Goal: Information Seeking & Learning: Learn about a topic

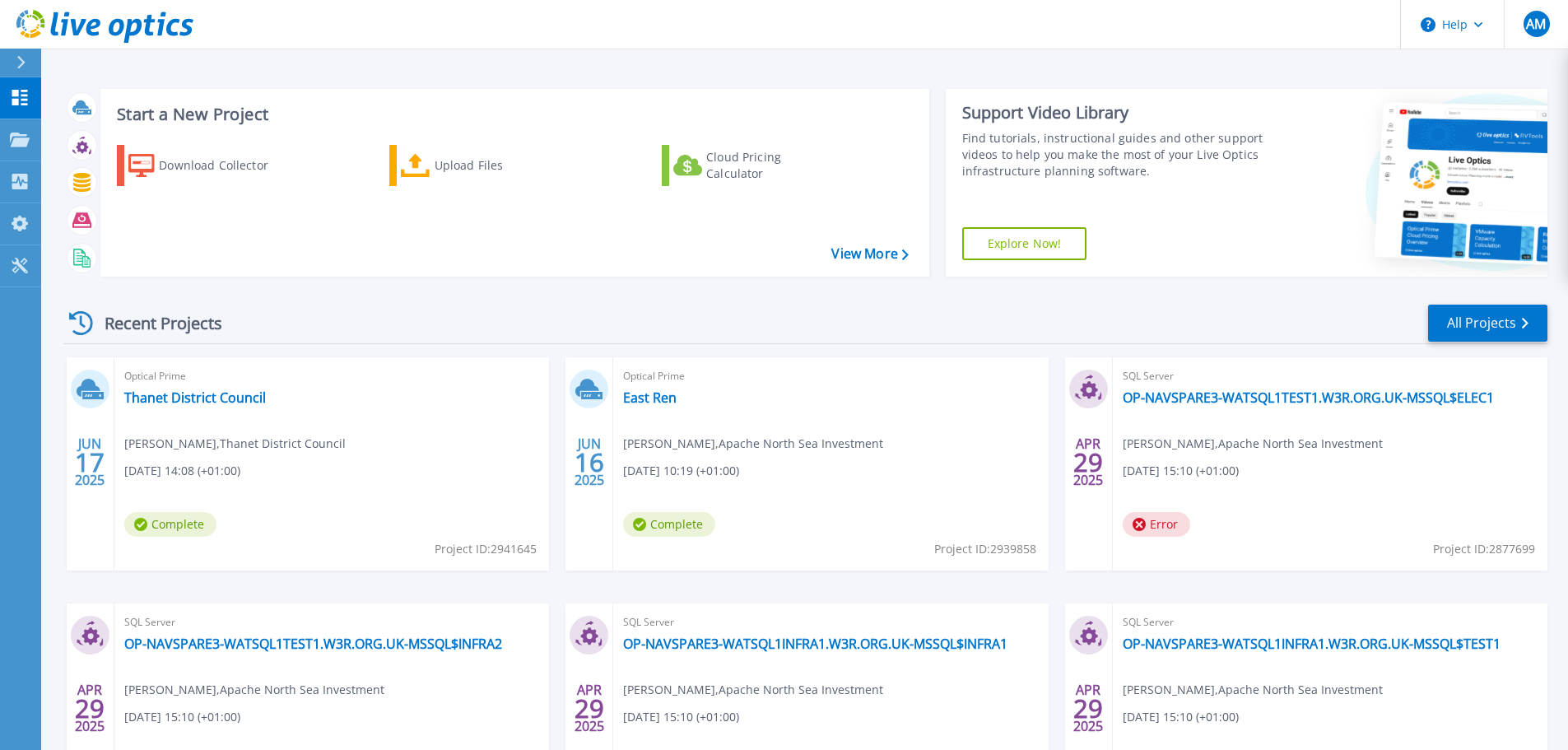
scroll to position [162, 0]
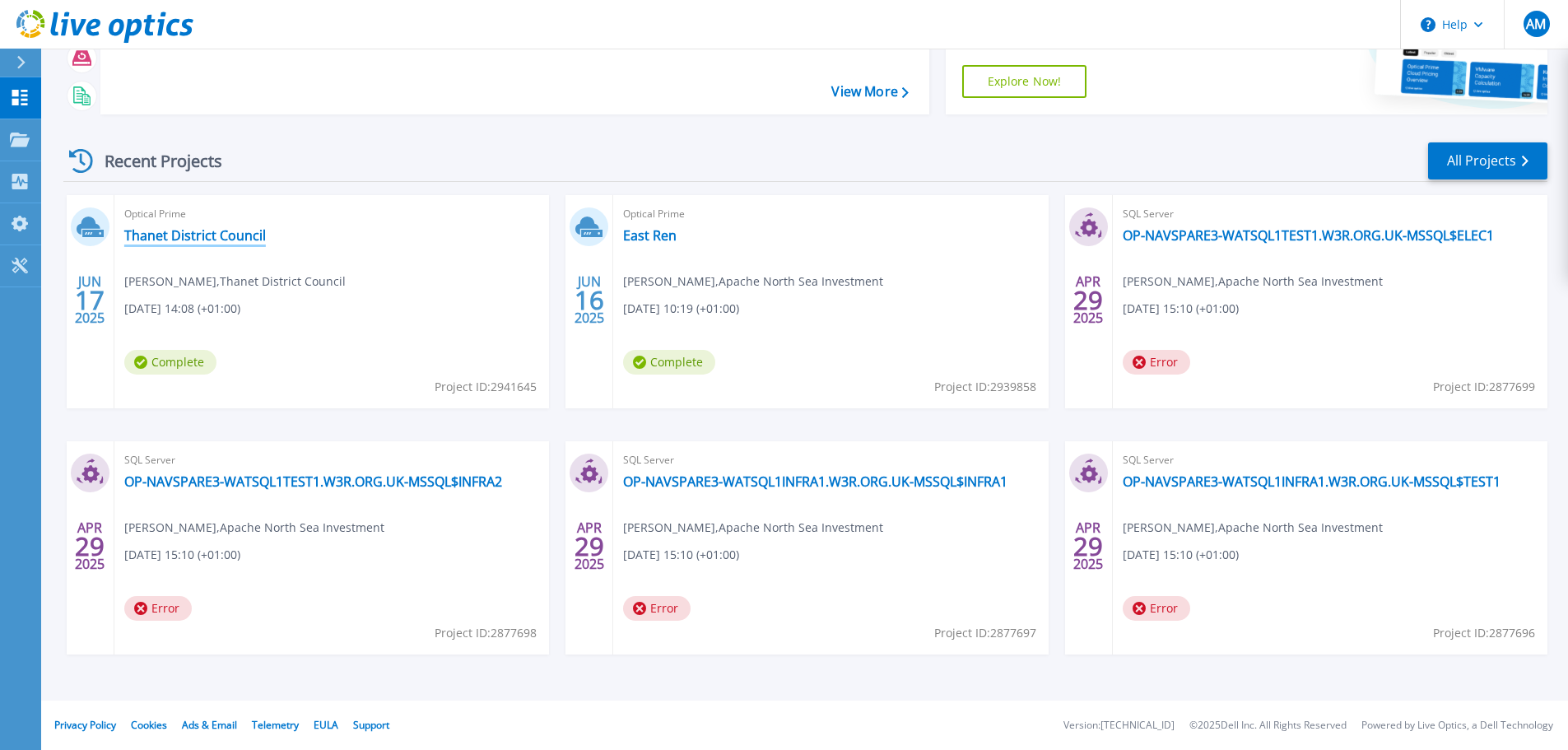
click at [209, 228] on link "Thanet District Council" at bounding box center [195, 236] width 142 height 16
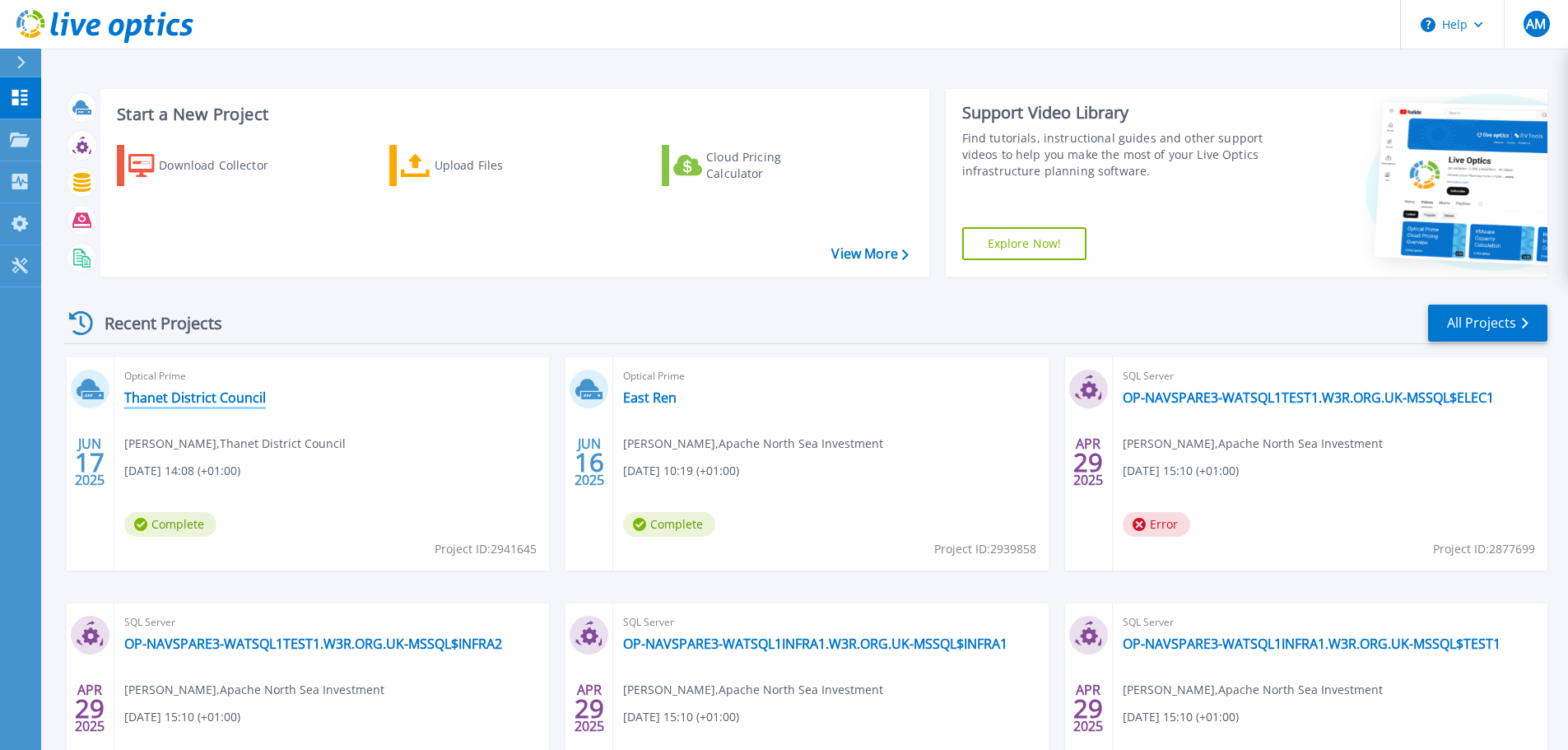
click at [211, 397] on link "Thanet District Council" at bounding box center [195, 397] width 142 height 16
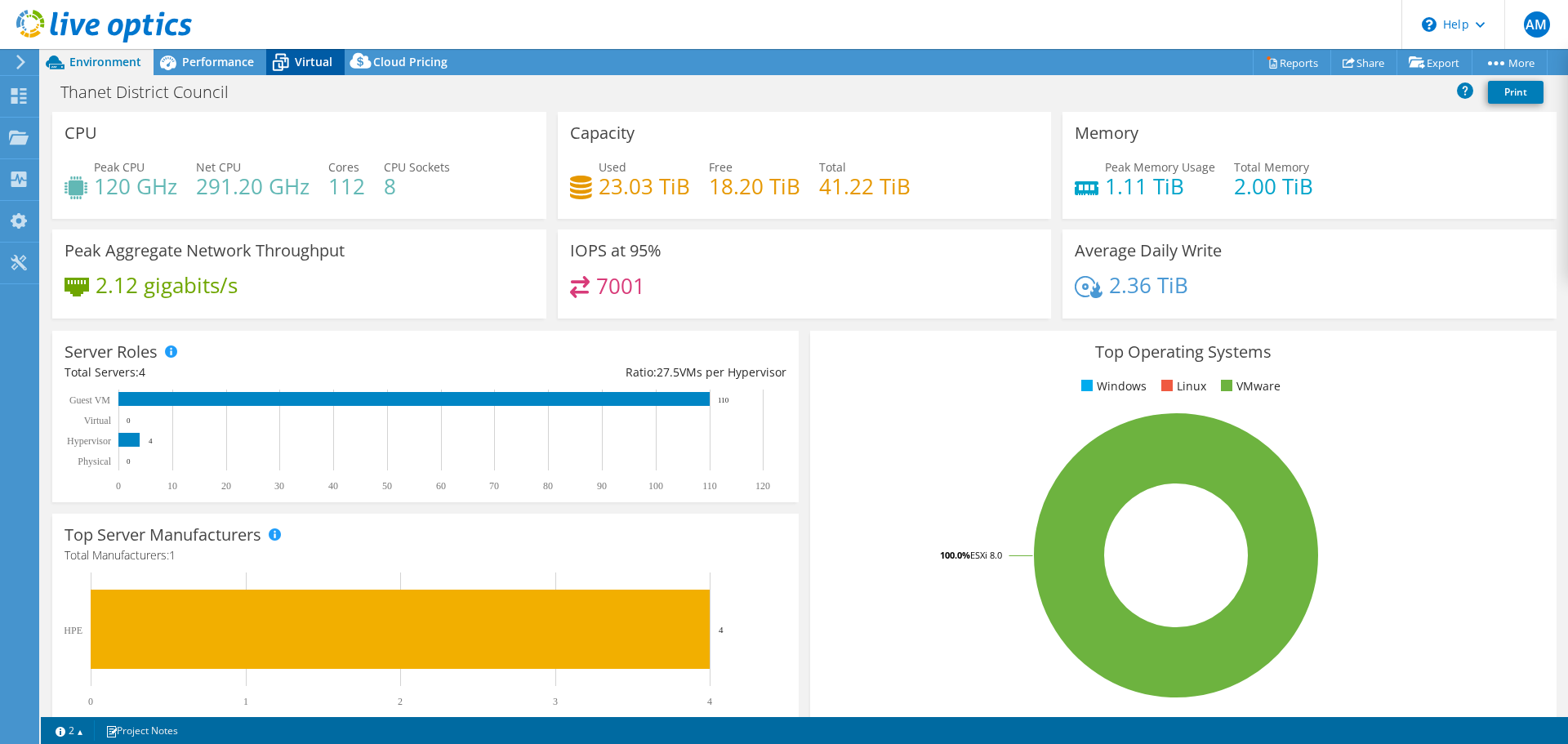
click at [310, 58] on span "Virtual" at bounding box center [313, 62] width 37 height 16
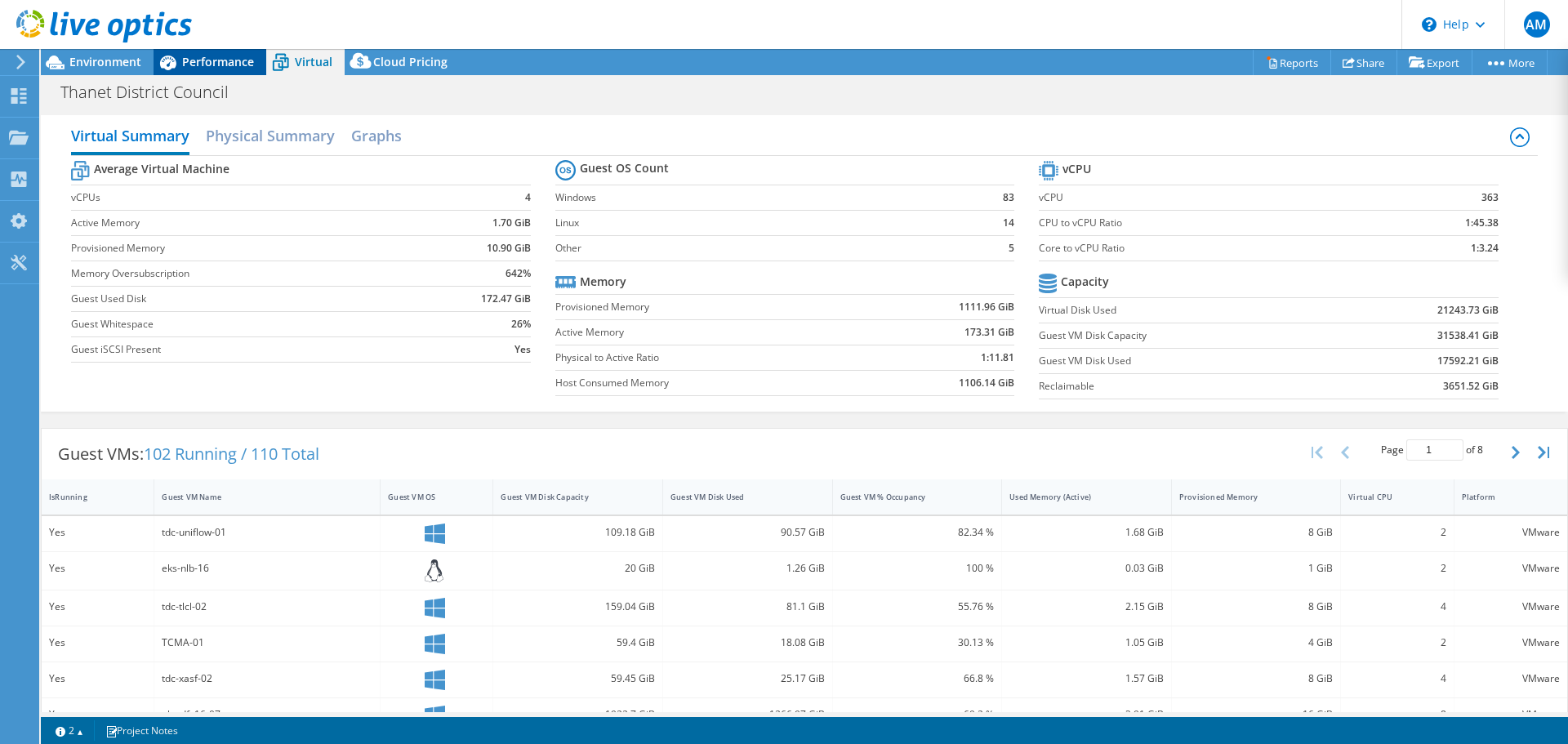
click at [244, 65] on span "Performance" at bounding box center [218, 62] width 72 height 16
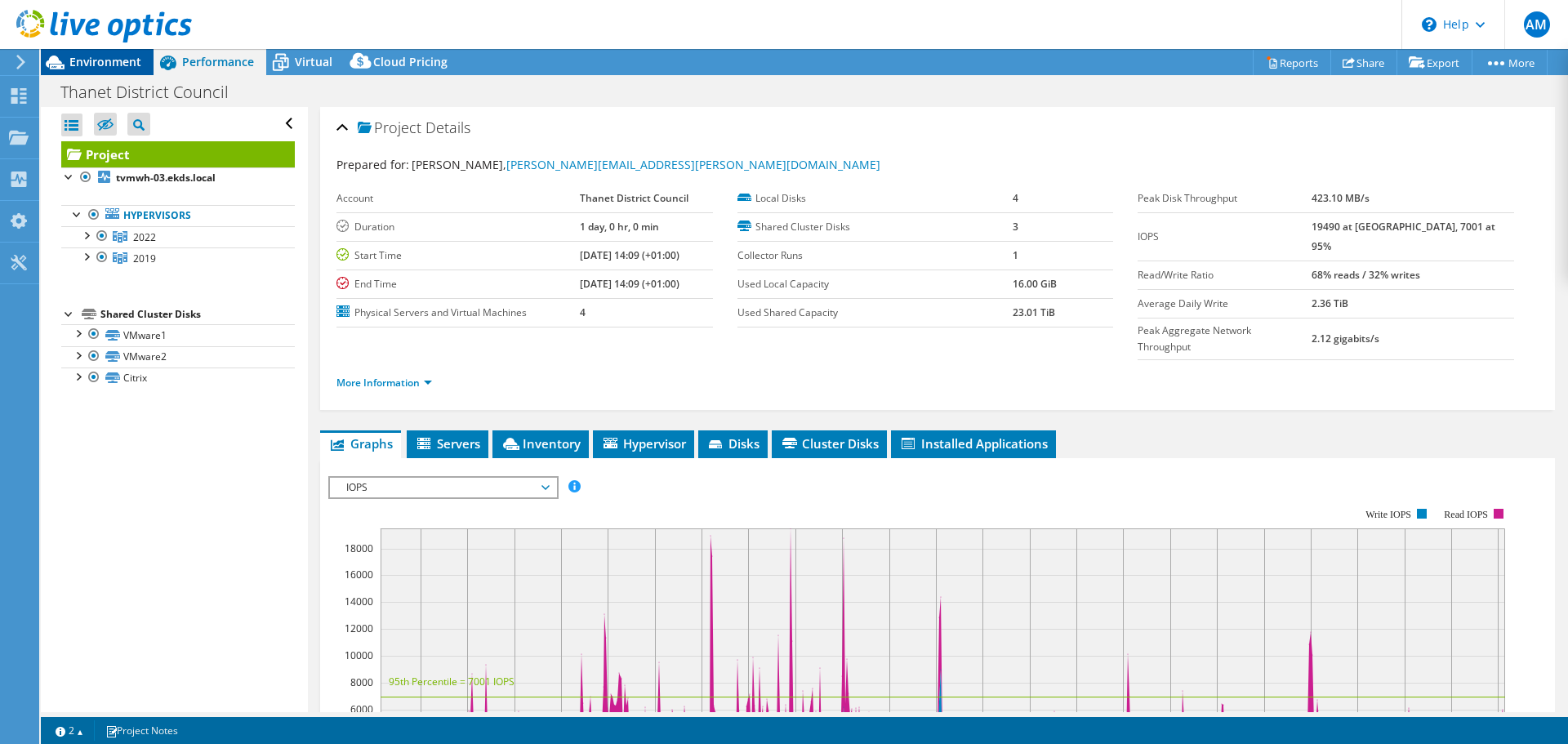
click at [127, 65] on span "Environment" at bounding box center [104, 62] width 72 height 16
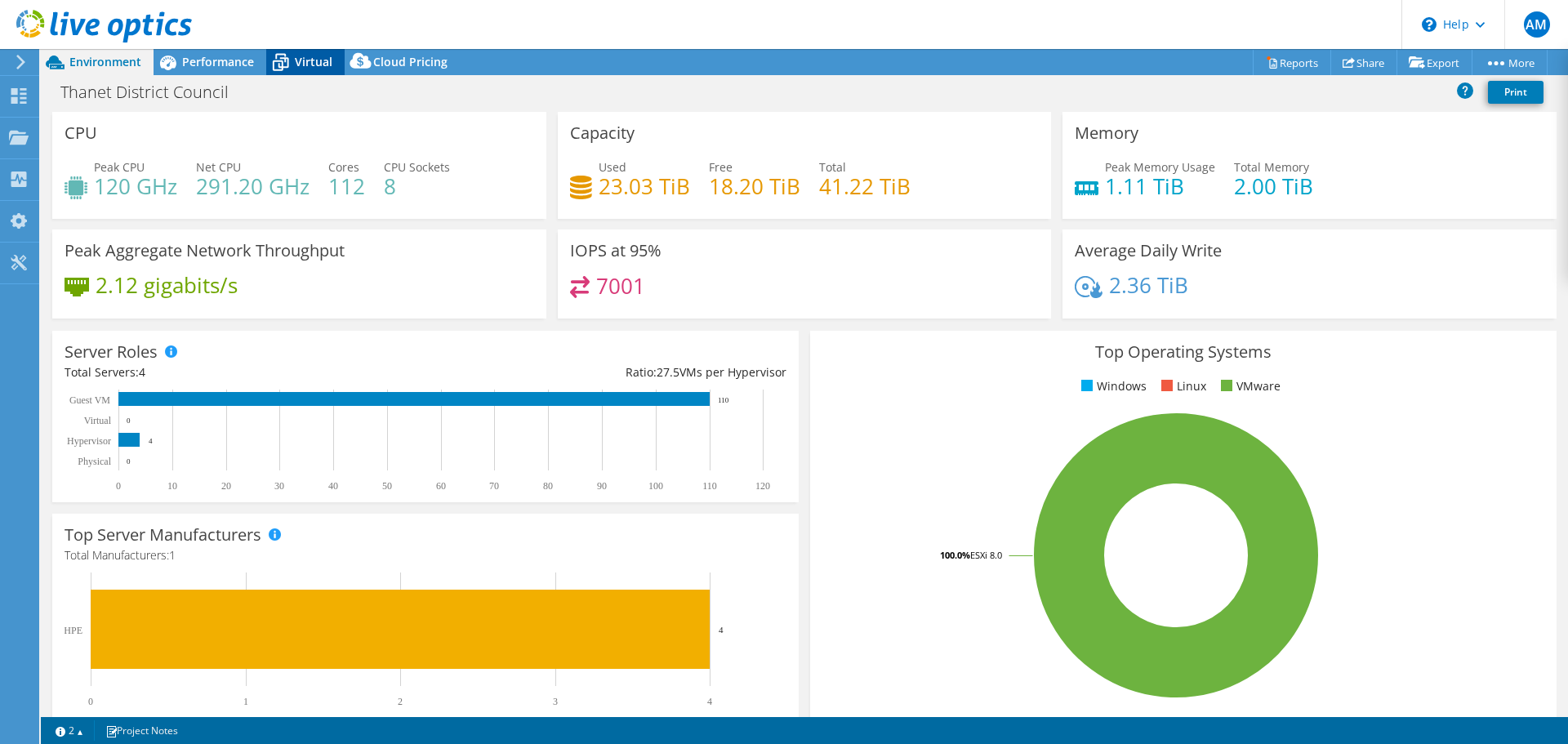
drag, startPoint x: 300, startPoint y: 50, endPoint x: 310, endPoint y: 67, distance: 19.7
click at [300, 50] on div "Virtual" at bounding box center [305, 62] width 79 height 27
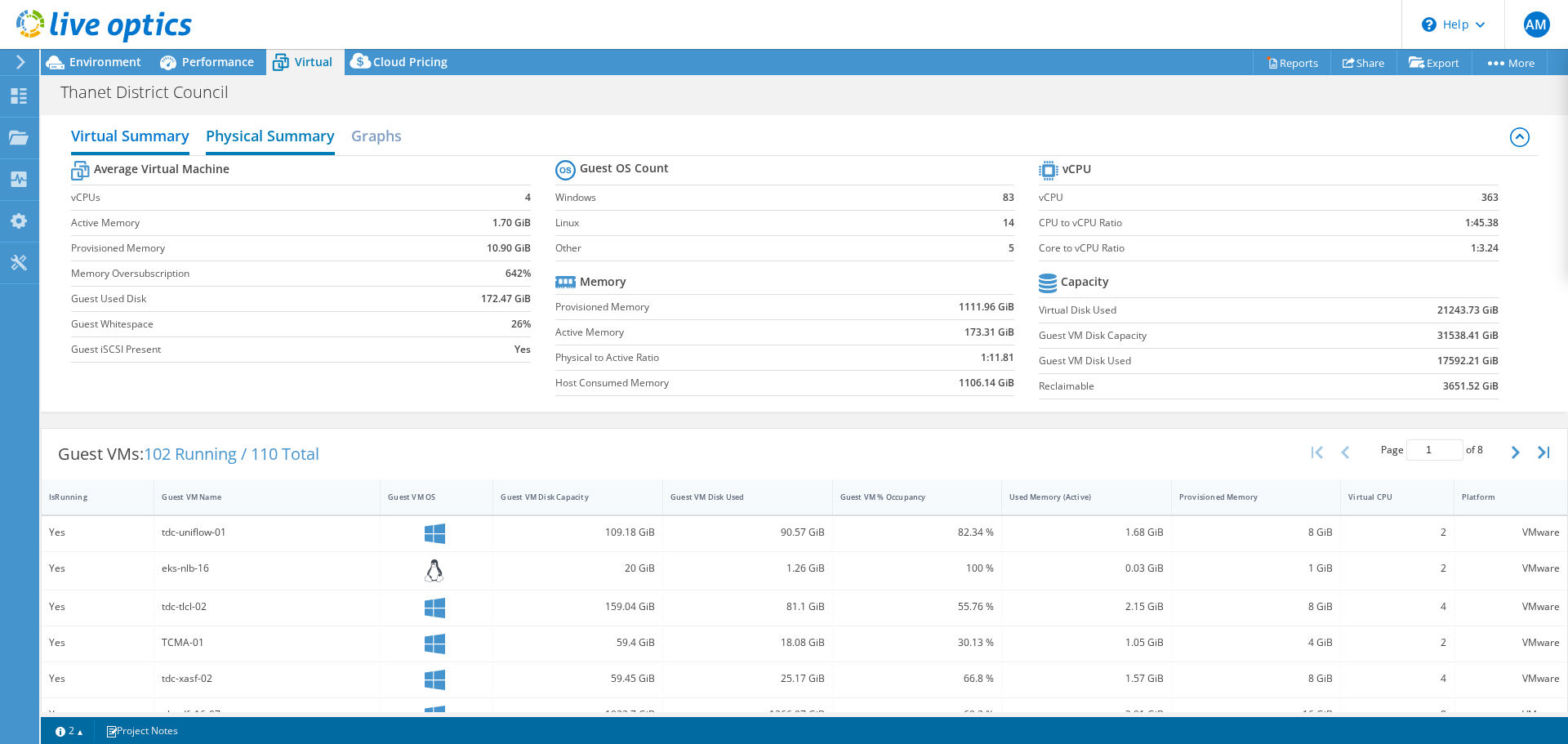
click at [251, 142] on h2 "Physical Summary" at bounding box center [270, 137] width 129 height 36
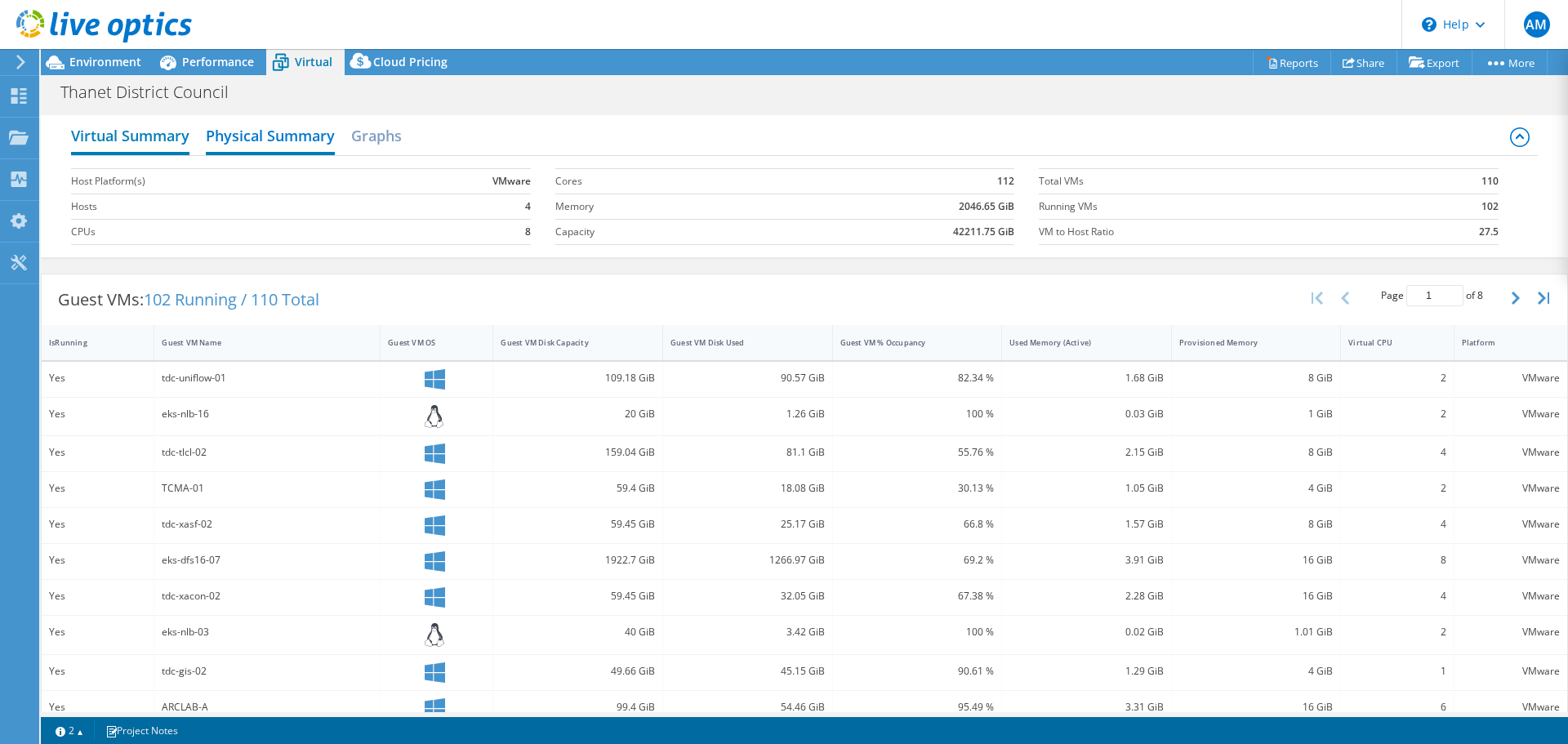
click at [178, 138] on h2 "Virtual Summary" at bounding box center [130, 137] width 119 height 36
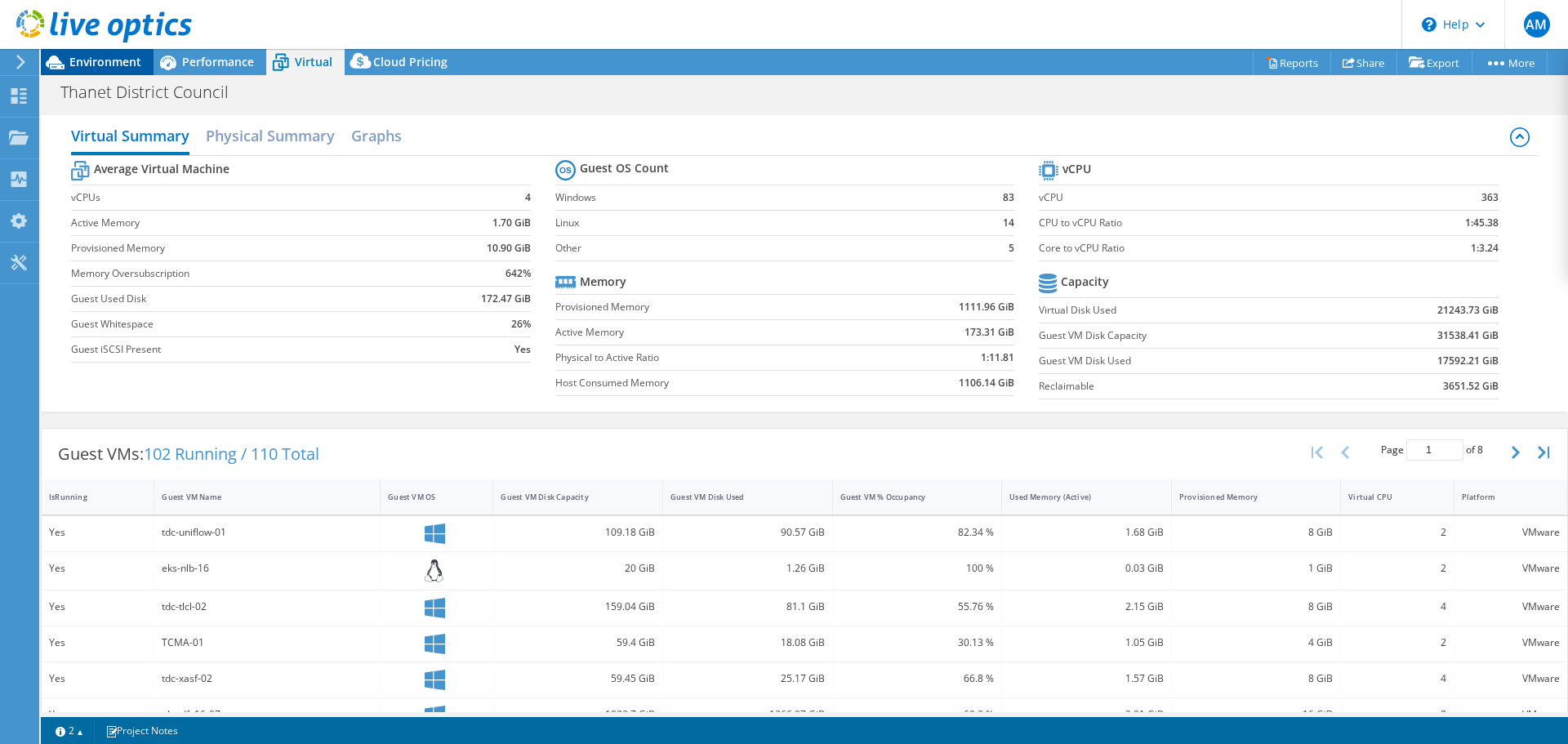
click at [86, 63] on span "Environment" at bounding box center [104, 62] width 72 height 16
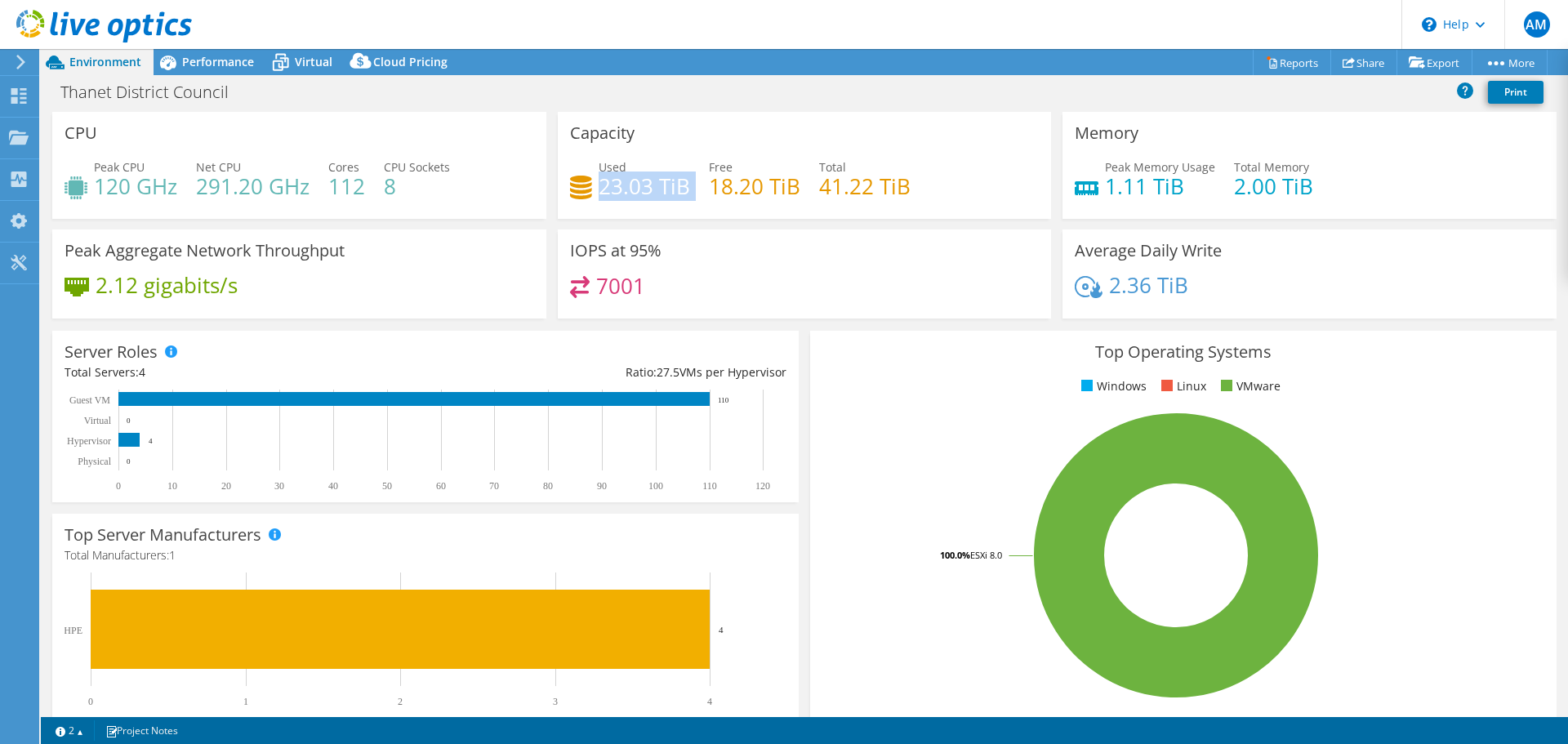
drag, startPoint x: 688, startPoint y: 189, endPoint x: 599, endPoint y: 188, distance: 89.0
click at [599, 188] on div "Used 23.03 TiB Free 18.20 TiB Total 41.22 TiB" at bounding box center [805, 185] width 469 height 53
click at [617, 189] on h4 "23.03 TiB" at bounding box center [644, 186] width 91 height 18
drag, startPoint x: 644, startPoint y: 190, endPoint x: 595, endPoint y: 192, distance: 49.0
click at [599, 192] on h4 "23.03 TiB" at bounding box center [644, 186] width 91 height 18
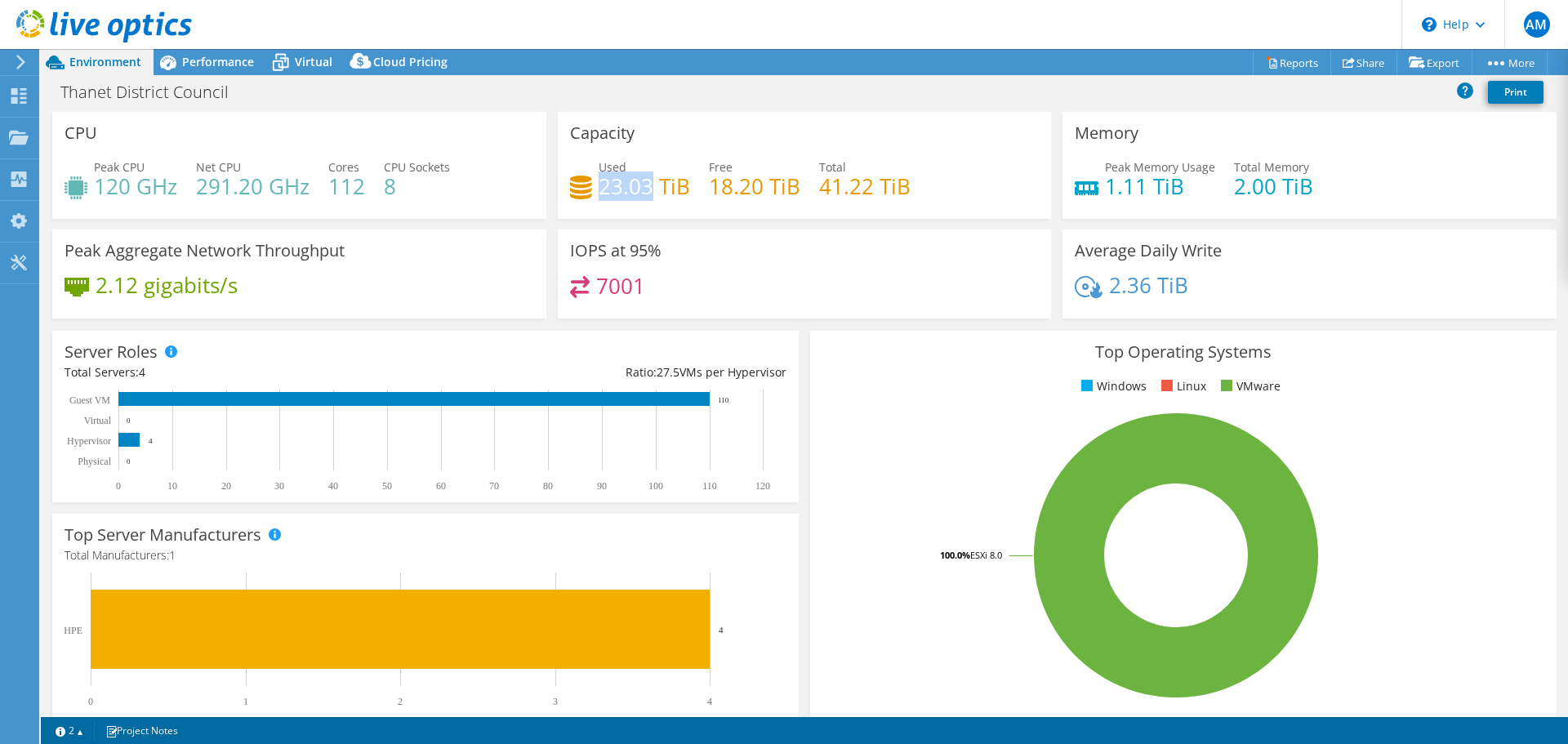
copy h4 "23.03"
click at [447, 267] on div "Peak Aggregate Network Throughput 2.12 gigabits/s" at bounding box center [299, 274] width 494 height 89
click at [215, 66] on span "Performance" at bounding box center [218, 62] width 72 height 16
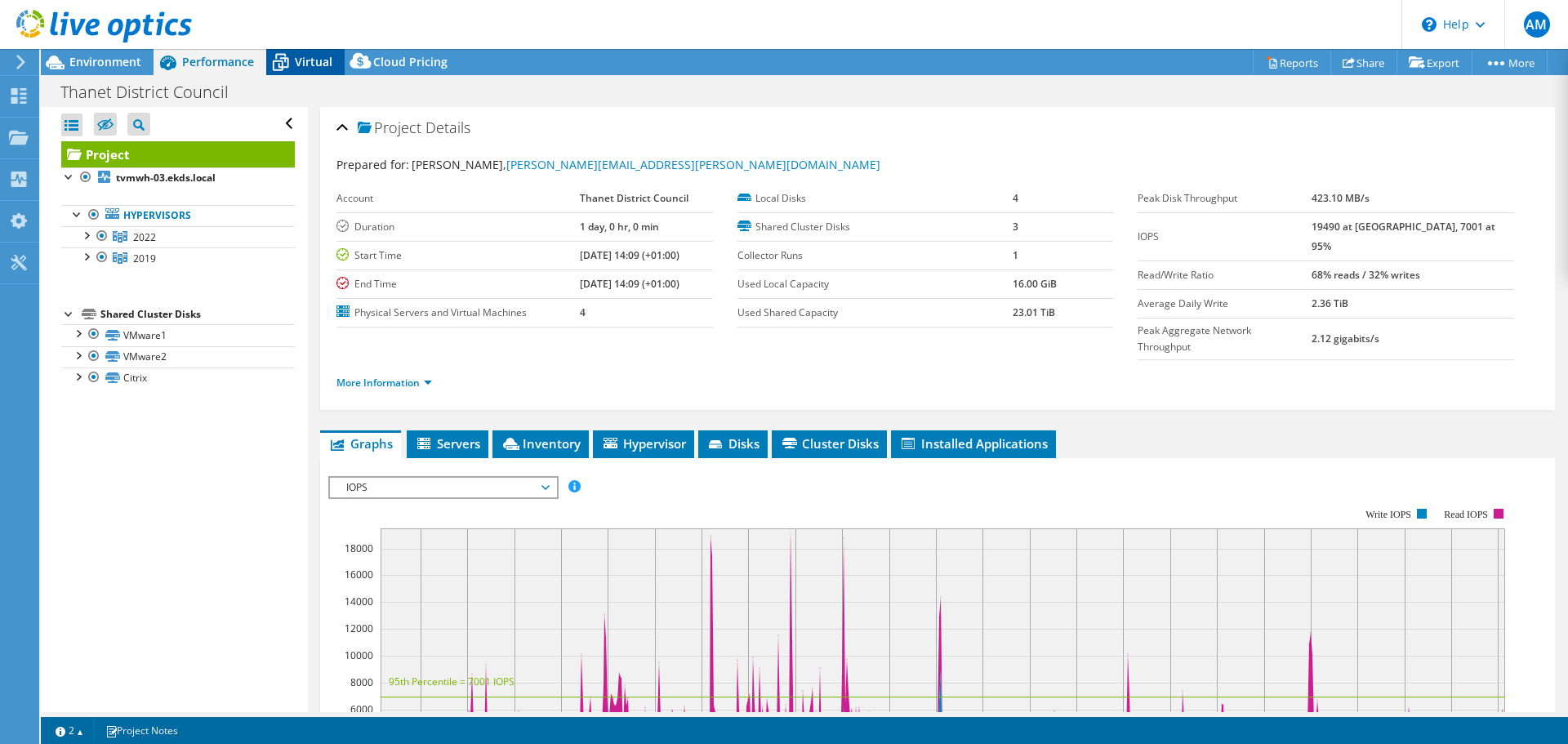
click at [297, 62] on span "Virtual" at bounding box center [313, 62] width 37 height 16
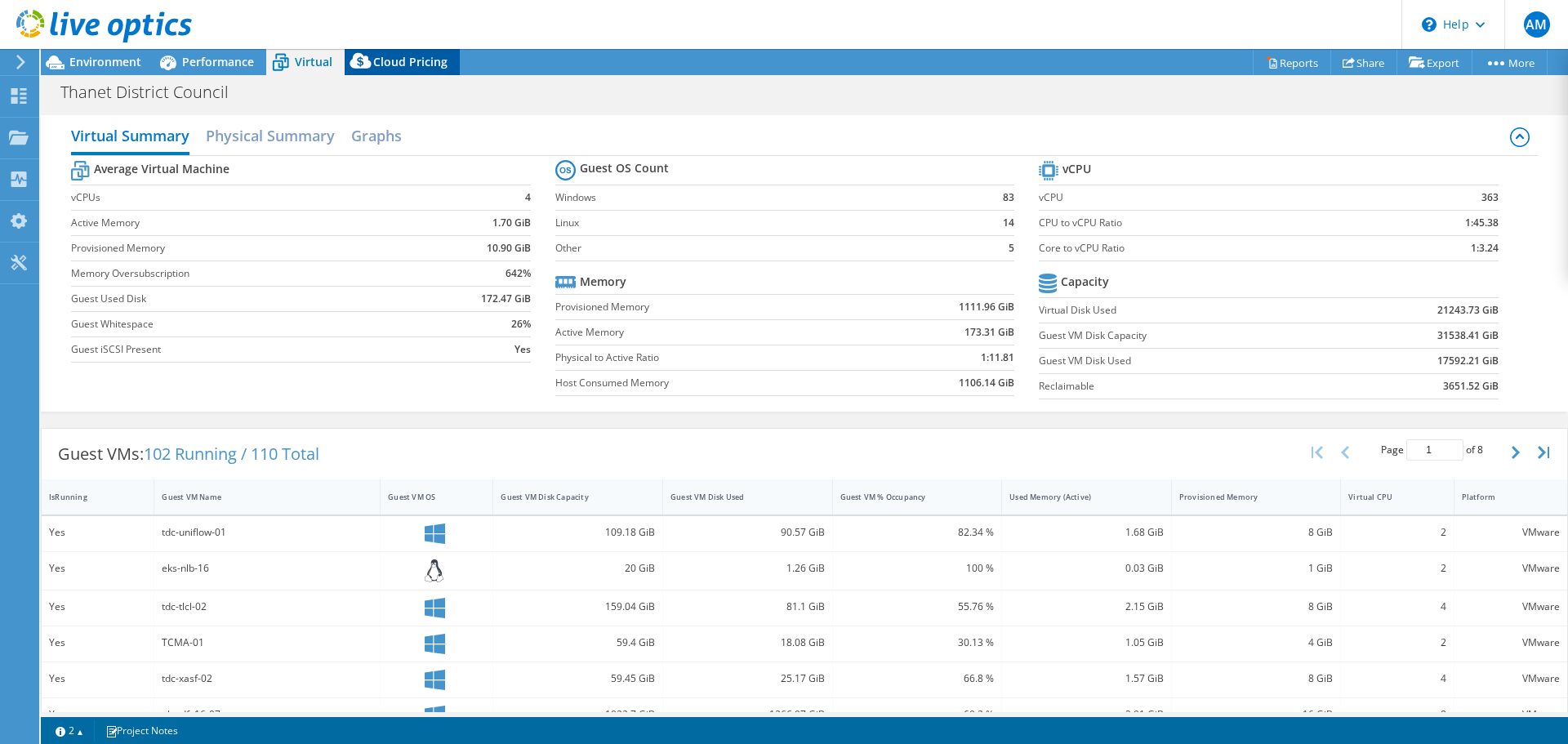
click at [412, 69] on div "Cloud Pricing" at bounding box center [402, 62] width 115 height 27
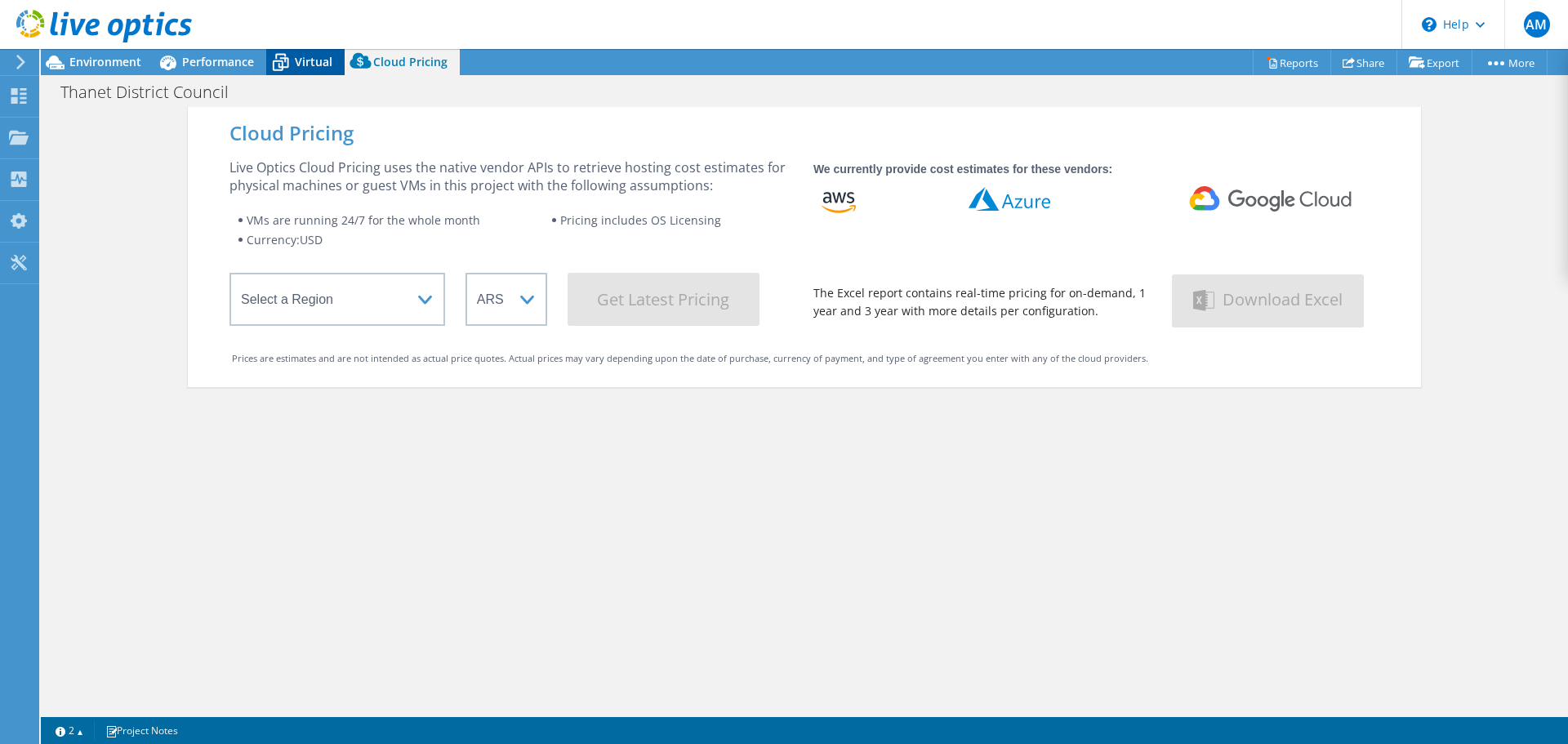
click at [303, 49] on div "Virtual" at bounding box center [305, 62] width 79 height 27
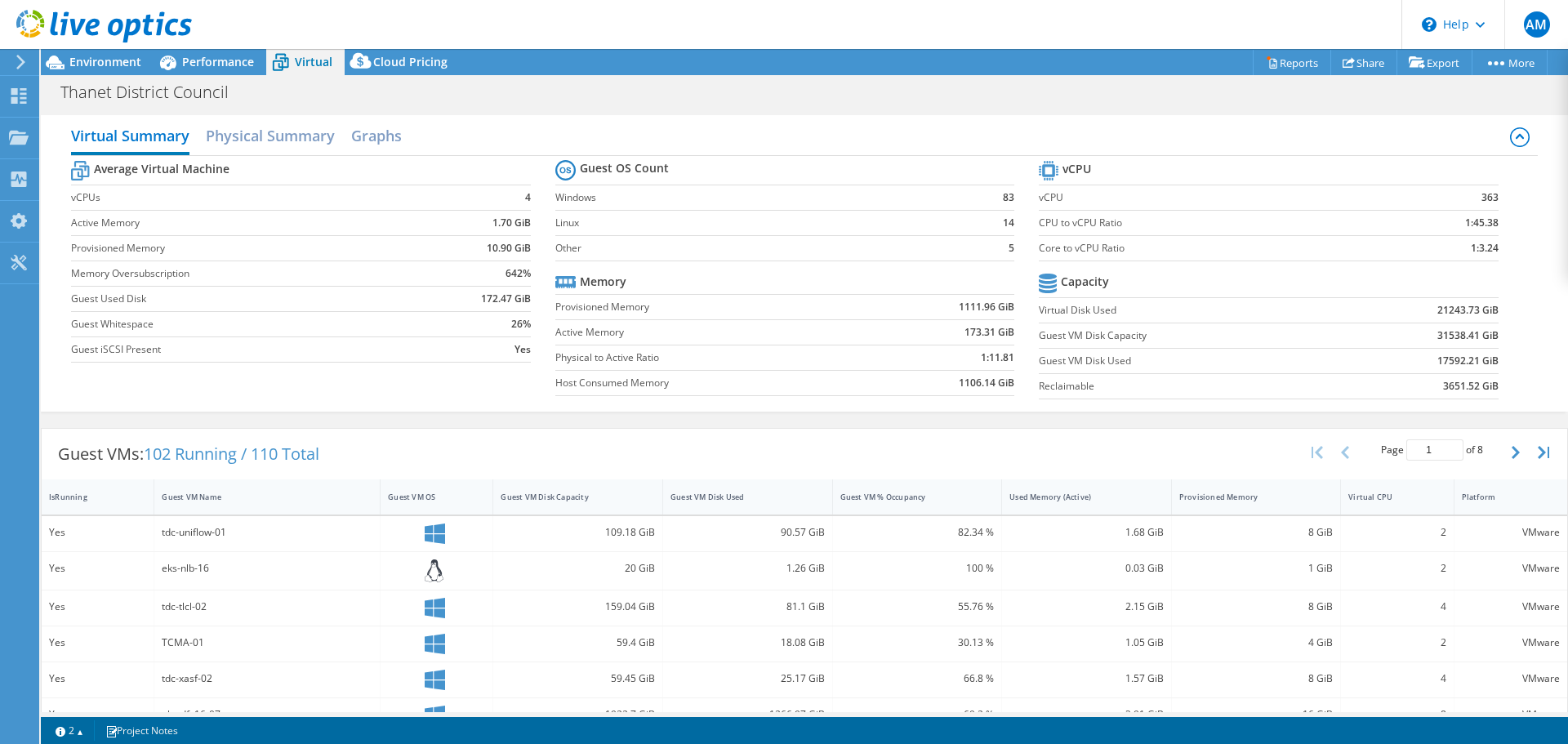
drag, startPoint x: 228, startPoint y: 56, endPoint x: 184, endPoint y: 54, distance: 44.0
click at [228, 56] on span "Performance" at bounding box center [218, 62] width 72 height 16
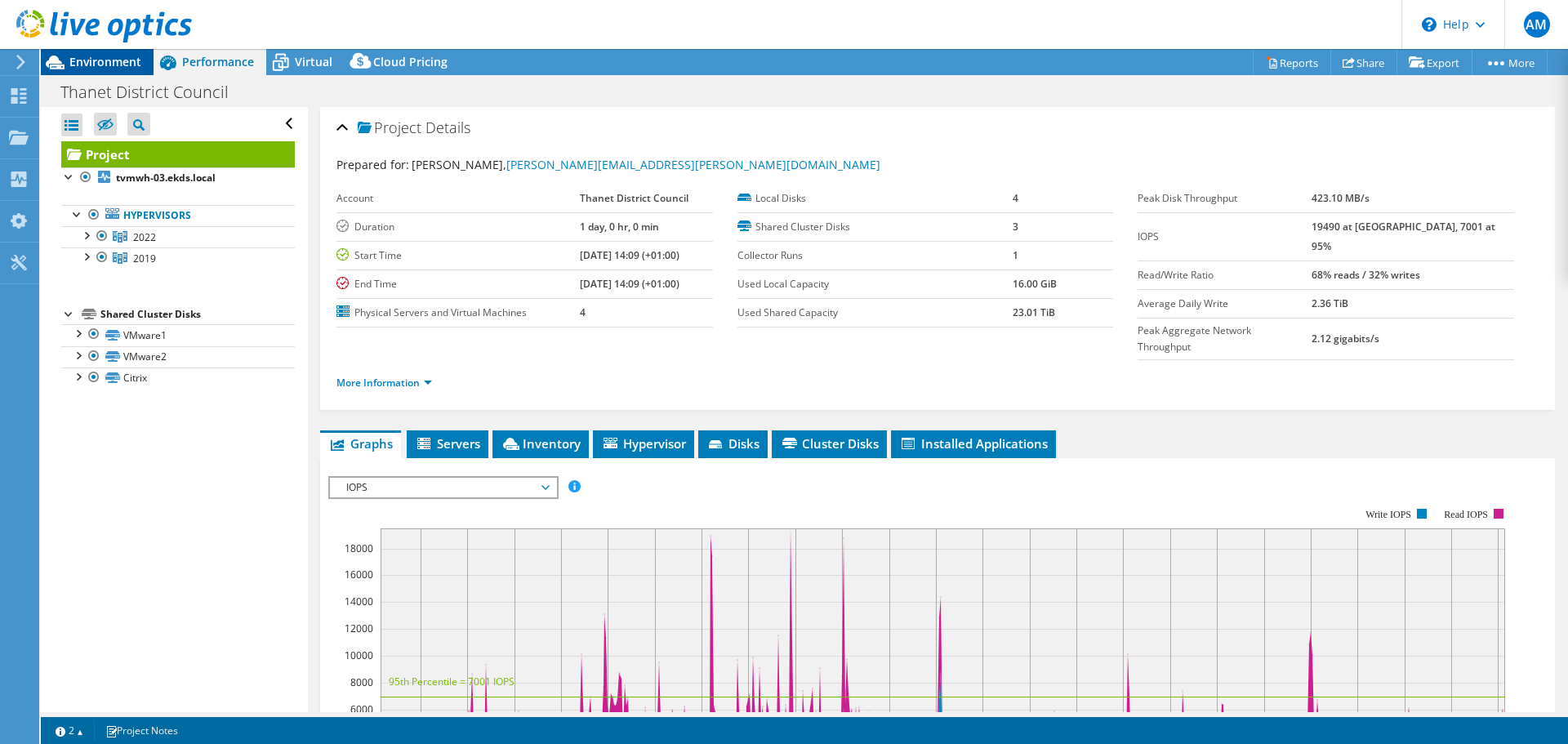
click at [128, 53] on div at bounding box center [96, 27] width 192 height 55
click at [111, 58] on span "Environment" at bounding box center [104, 62] width 72 height 16
